Goal: Information Seeking & Learning: Learn about a topic

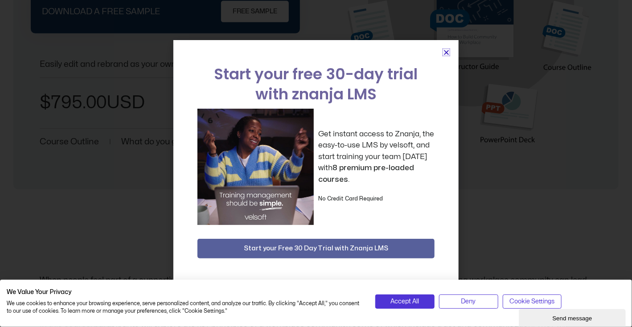
scroll to position [130, 0]
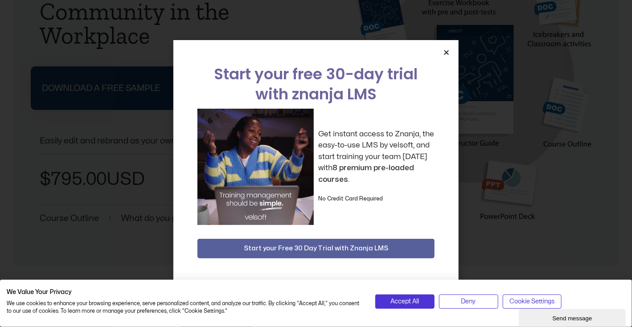
click at [447, 51] on icon "Close" at bounding box center [446, 52] width 7 height 7
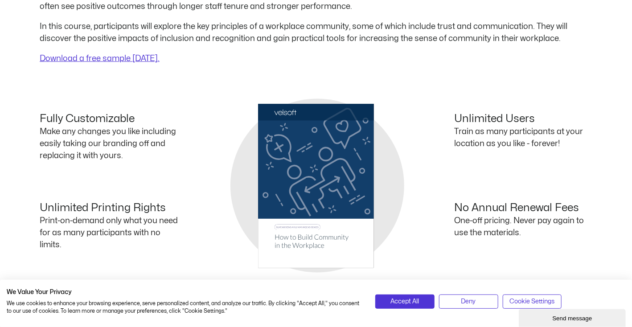
scroll to position [500, 0]
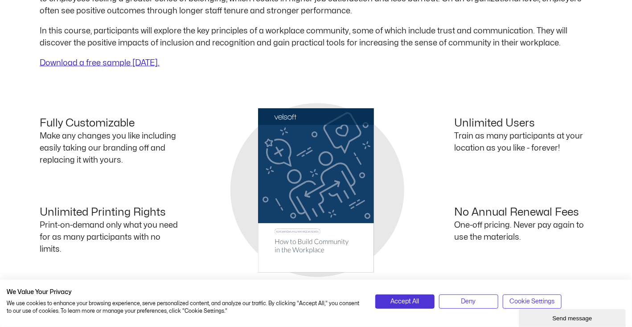
click at [127, 64] on link "Download a free sample today." at bounding box center [100, 63] width 120 height 8
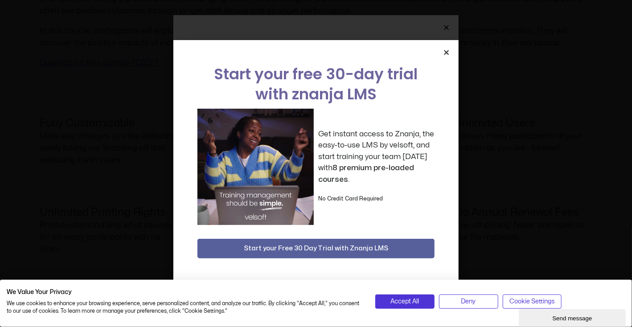
click at [445, 51] on icon "Close" at bounding box center [446, 52] width 7 height 7
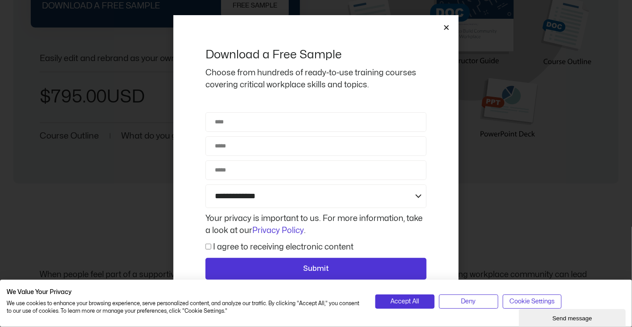
scroll to position [120, 0]
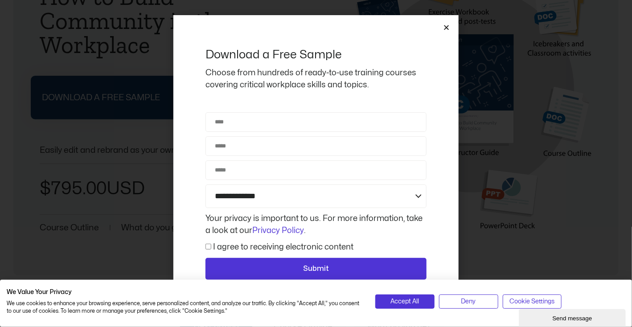
click at [449, 27] on icon "Close" at bounding box center [446, 27] width 7 height 7
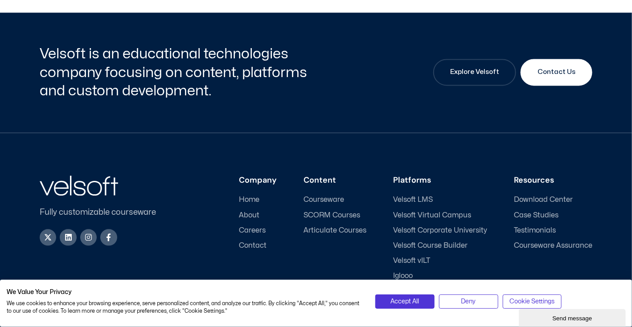
scroll to position [892, 0]
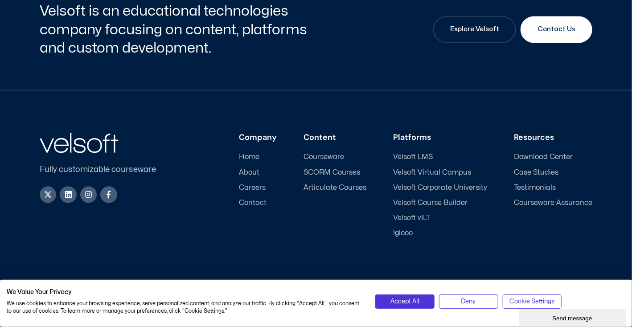
click at [550, 169] on span "Case Studies" at bounding box center [536, 173] width 45 height 8
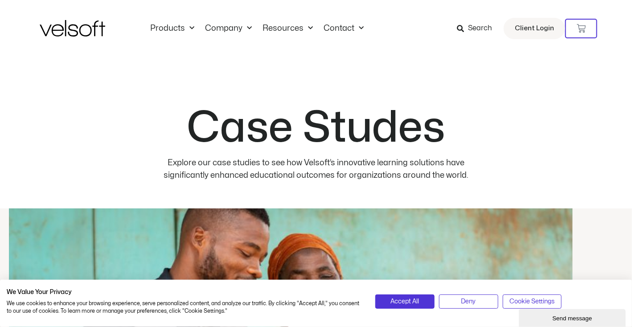
click at [579, 144] on div "Case Studes Explore our case studies to see how Velsoft’s innovative learning s…" at bounding box center [316, 133] width 536 height 152
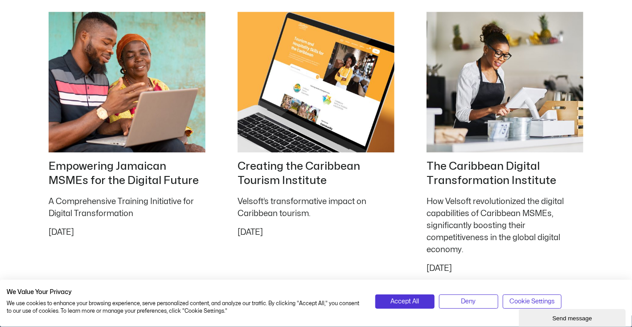
scroll to position [945, 0]
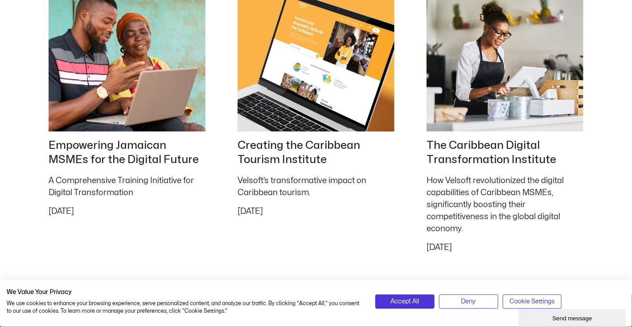
click at [382, 229] on div "Case Study Creating the Caribbean Tourism Institute Velsoft’s transformative im…" at bounding box center [316, 111] width 175 height 282
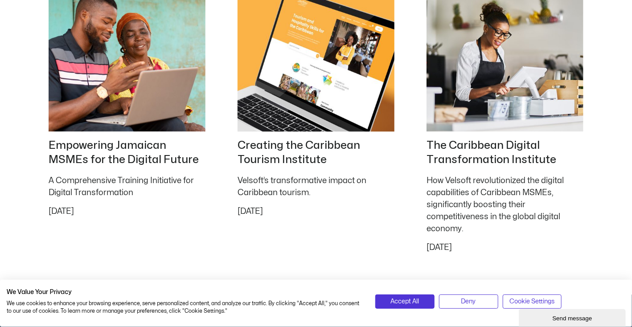
click at [320, 158] on h2 "Creating the Caribbean Tourism Institute" at bounding box center [316, 153] width 157 height 29
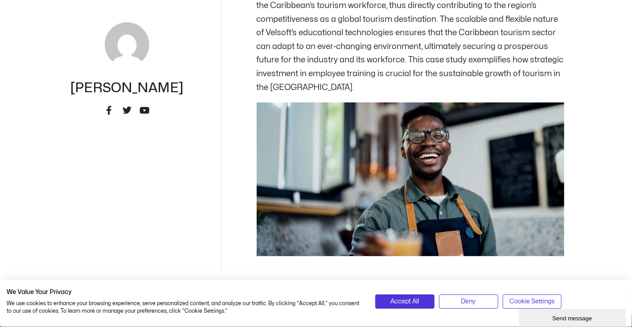
scroll to position [1587, 0]
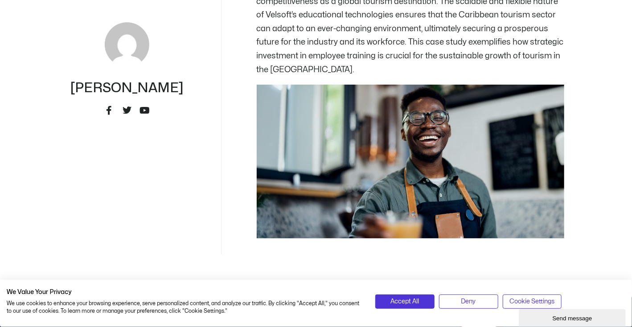
click at [440, 116] on img at bounding box center [411, 162] width 308 height 154
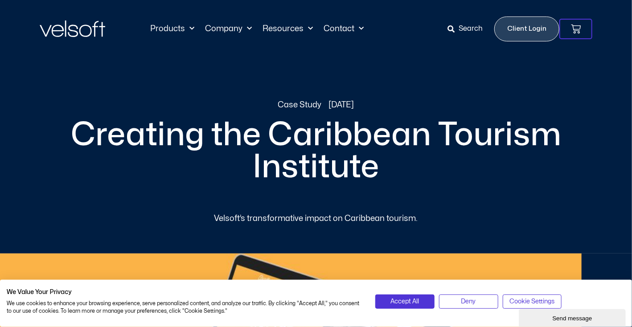
scroll to position [0, 0]
